Goal: Check status

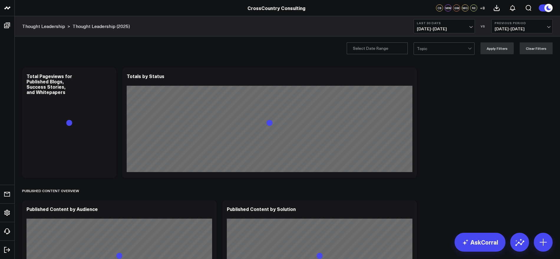
click at [470, 29] on span "[DATE] - [DATE]" at bounding box center [444, 29] width 55 height 5
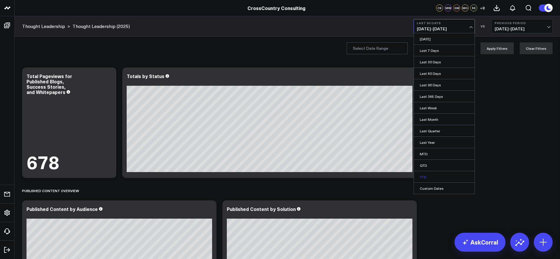
click at [425, 175] on link "YTD" at bounding box center [444, 176] width 61 height 11
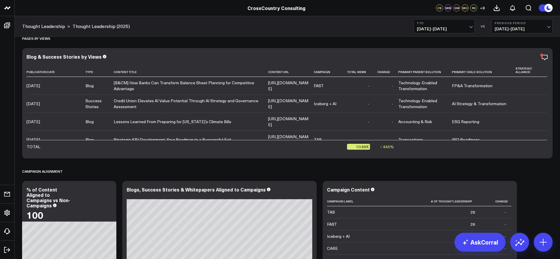
scroll to position [1267, 0]
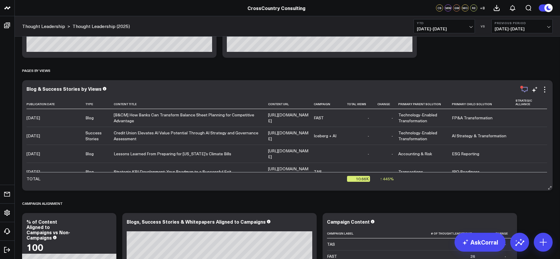
click at [526, 93] on icon "button" at bounding box center [524, 89] width 7 height 7
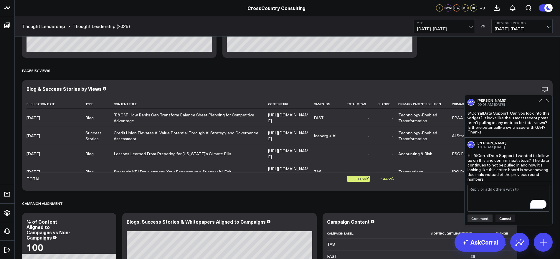
scroll to position [3, 0]
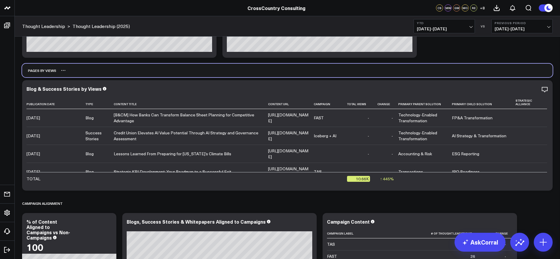
click at [511, 67] on div "Pages by Views" at bounding box center [287, 71] width 531 height 14
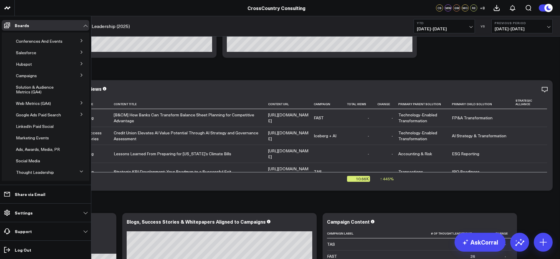
scroll to position [6, 0]
click at [31, 110] on div "Web Metrics (GA4)" at bounding box center [43, 105] width 58 height 11
click at [37, 108] on span "Web Metrics (GA4)" at bounding box center [33, 105] width 35 height 6
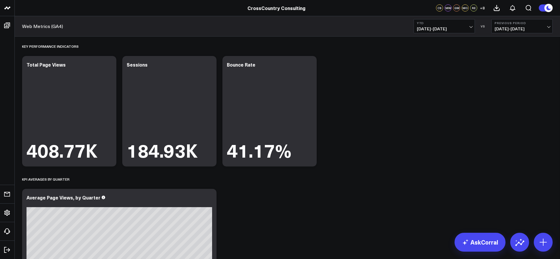
click at [474, 26] on button "YTD [DATE] - [DATE]" at bounding box center [444, 26] width 61 height 14
click at [430, 49] on link "Last 7 Days" at bounding box center [444, 50] width 61 height 11
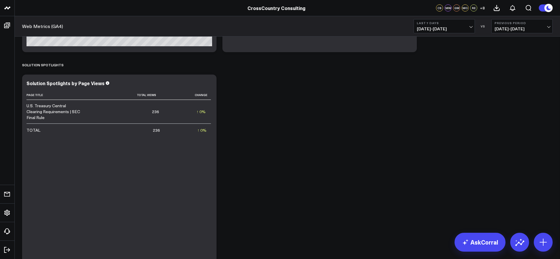
scroll to position [636, 0]
